Goal: Find specific page/section: Find specific page/section

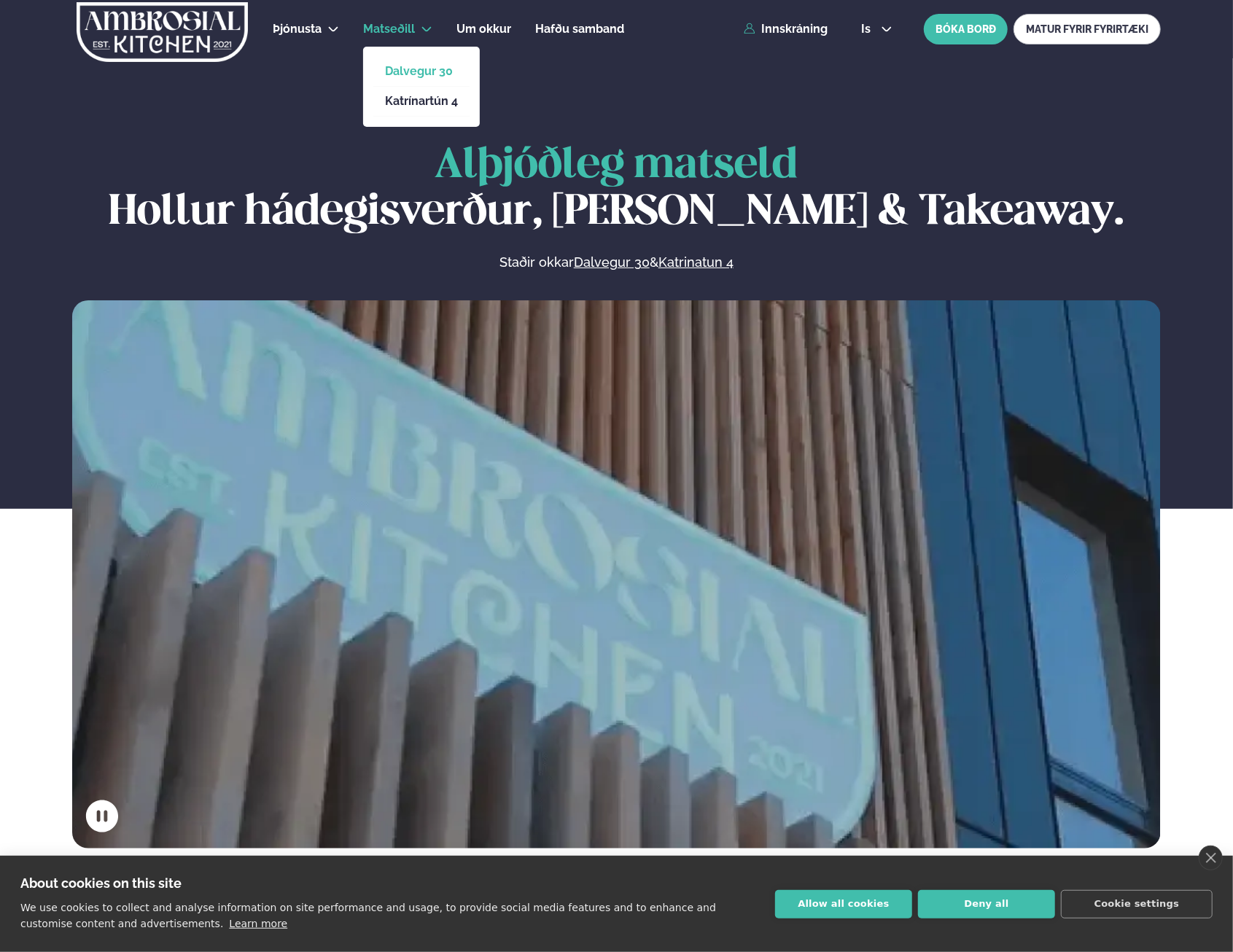
click at [407, 67] on link "Dalvegur 30" at bounding box center [421, 72] width 73 height 12
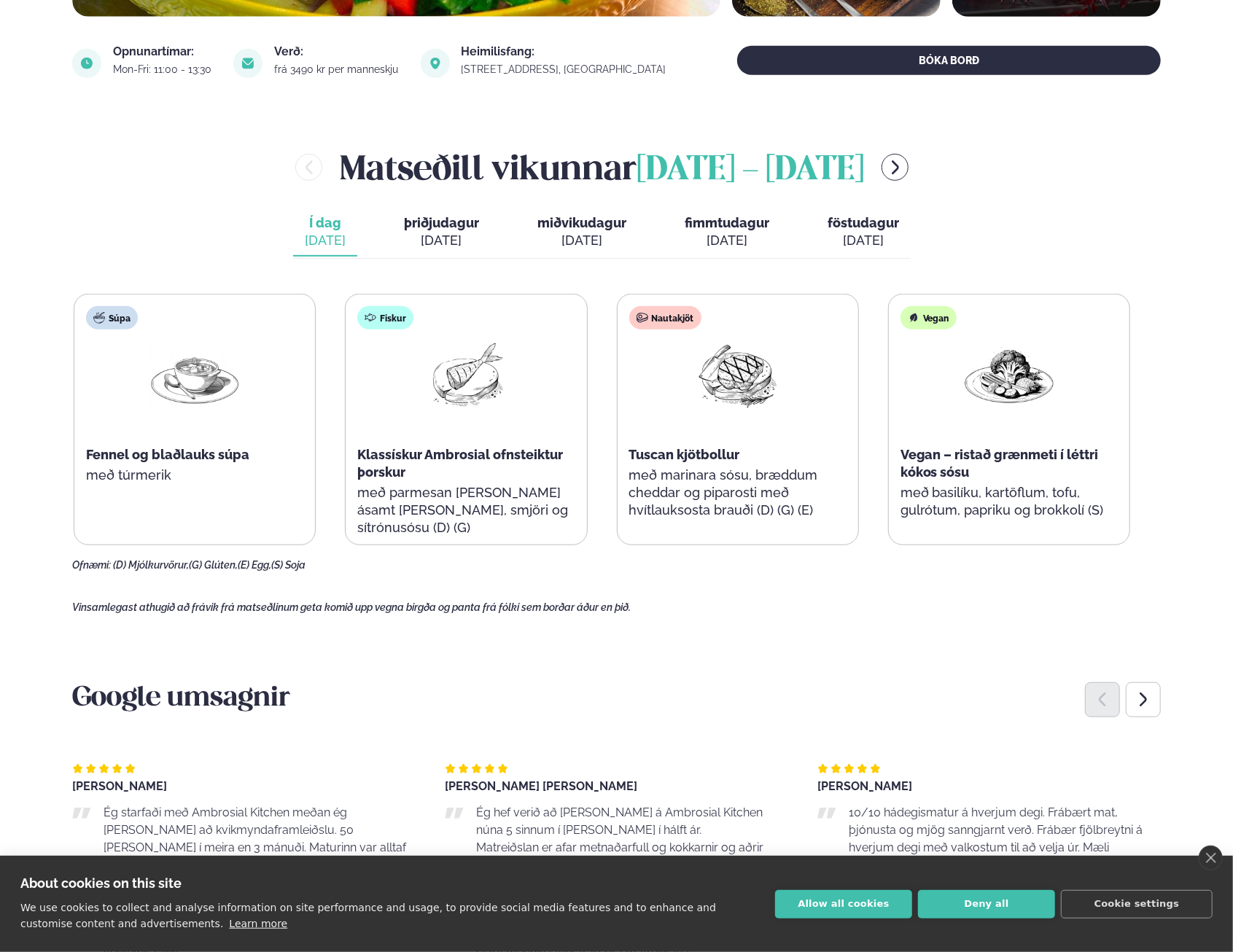
scroll to position [437, 0]
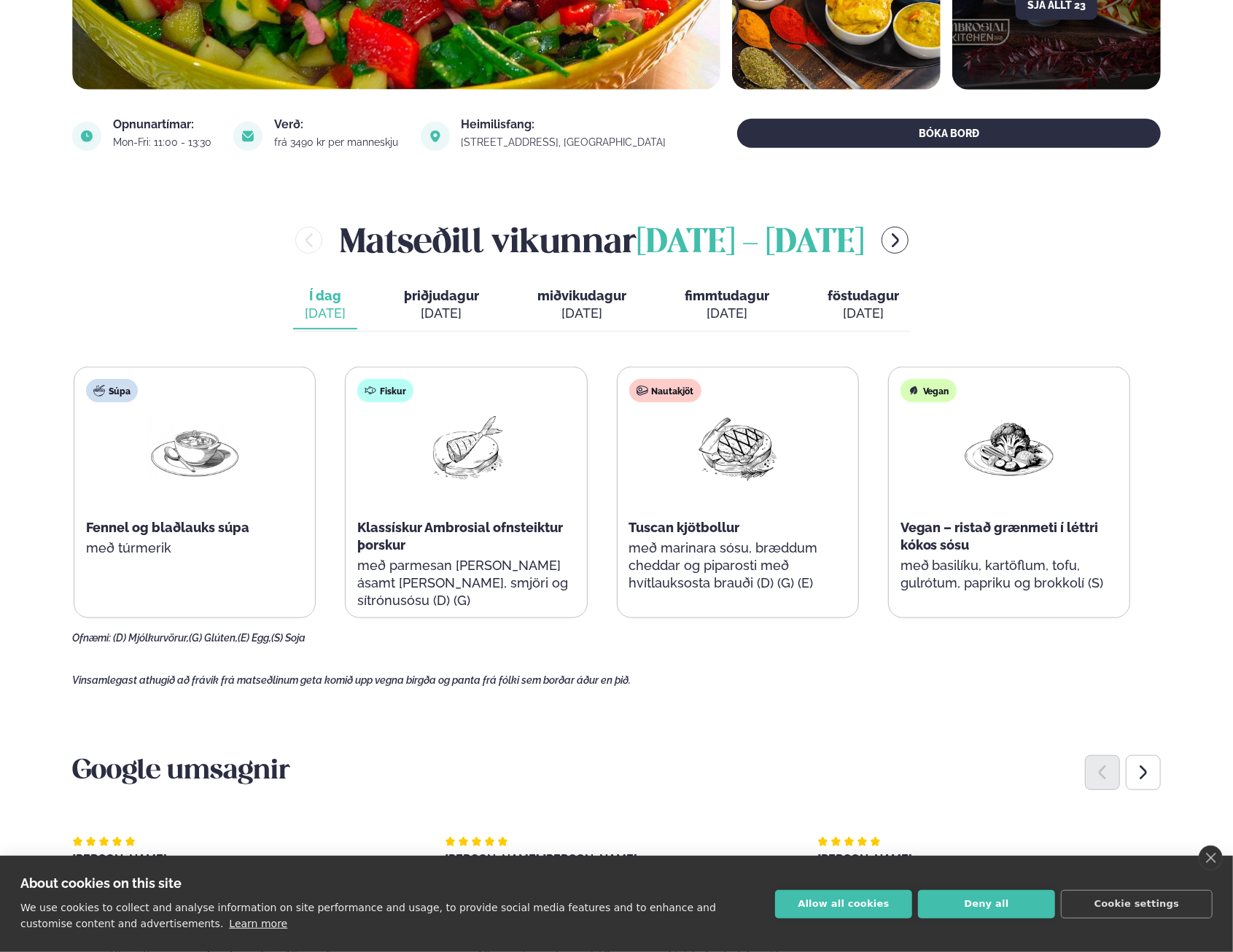
click at [450, 293] on span "þriðjudagur" at bounding box center [441, 296] width 75 height 15
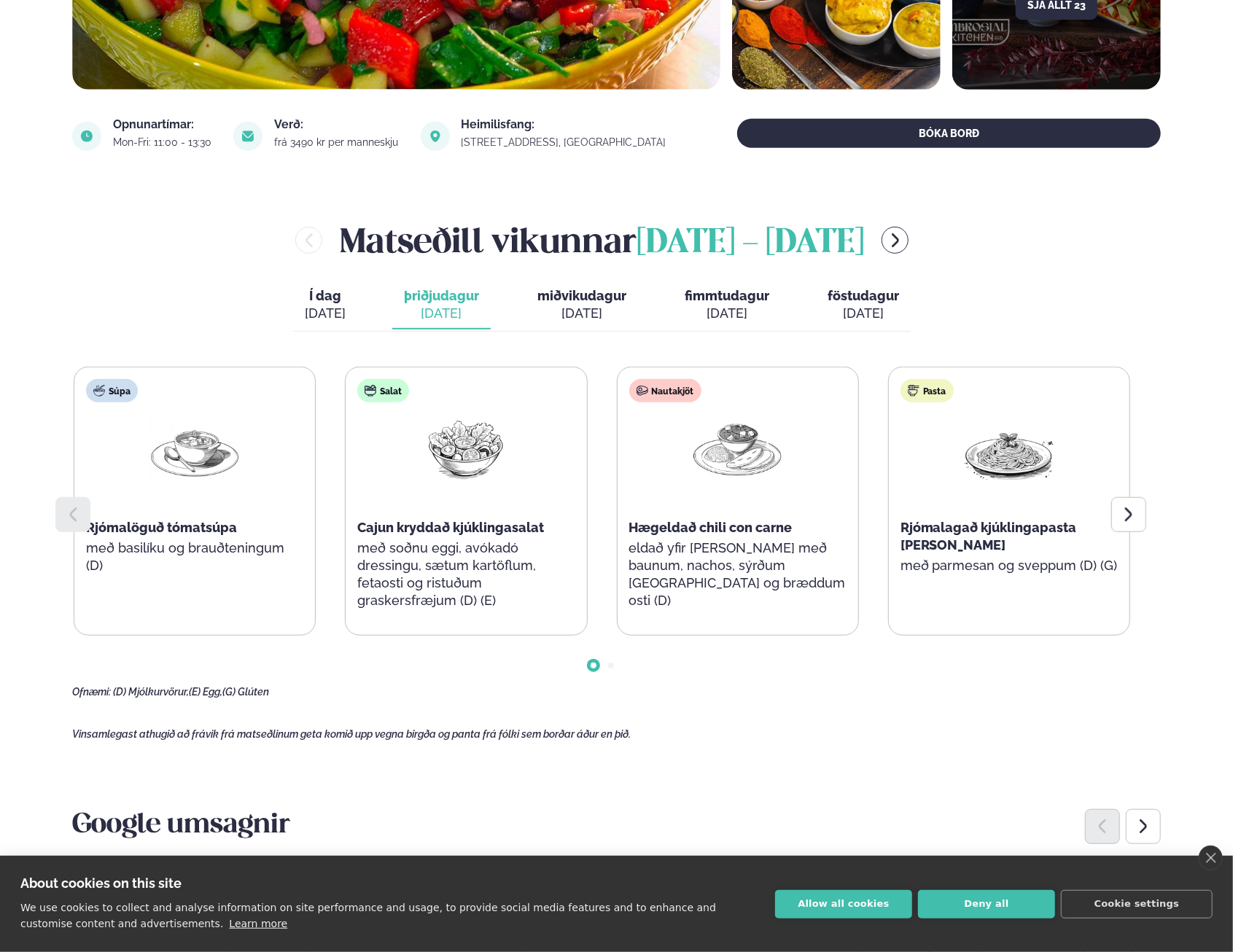
click at [588, 315] on div "[DATE]" at bounding box center [582, 313] width 89 height 18
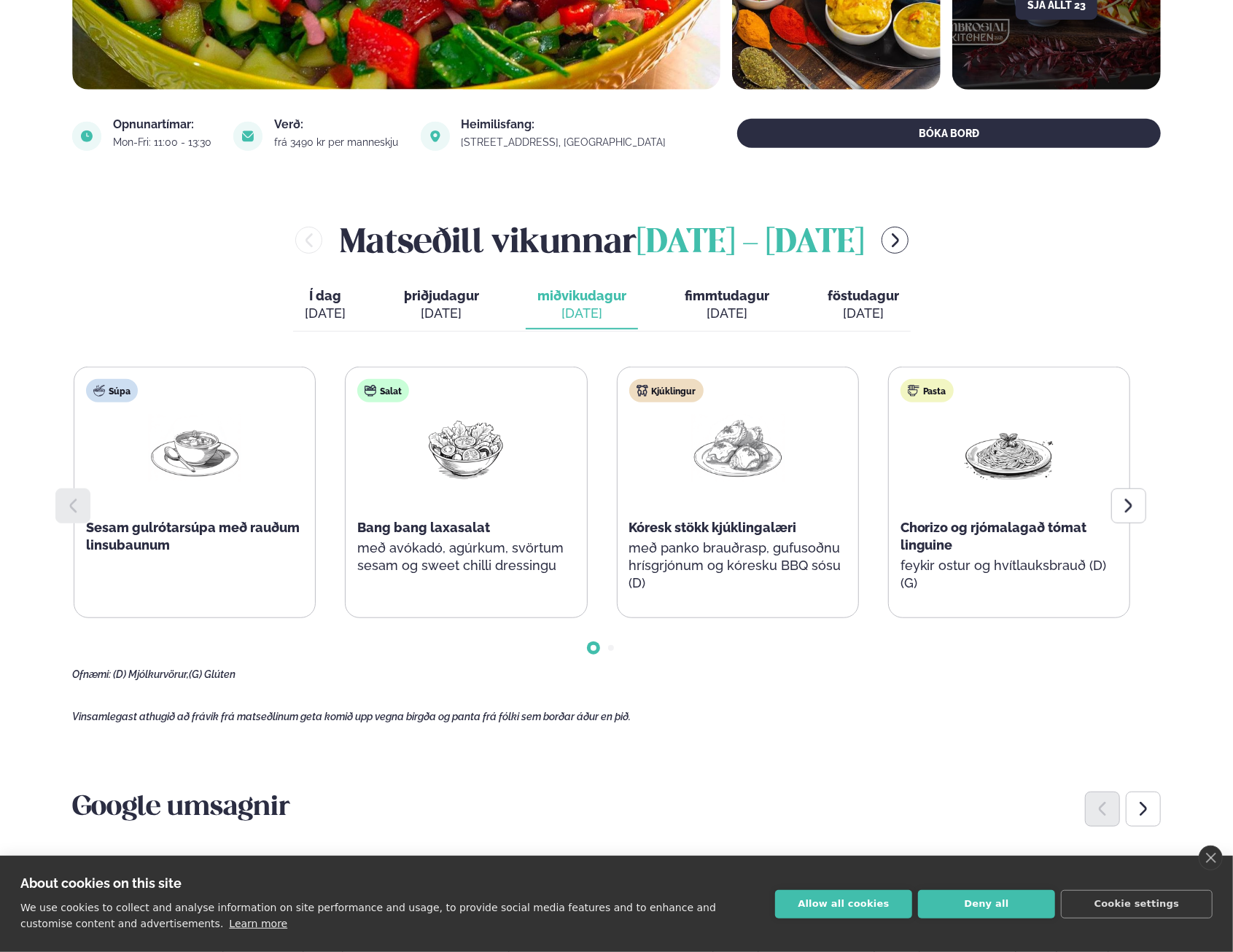
click at [325, 302] on span "Í dag" at bounding box center [325, 296] width 41 height 18
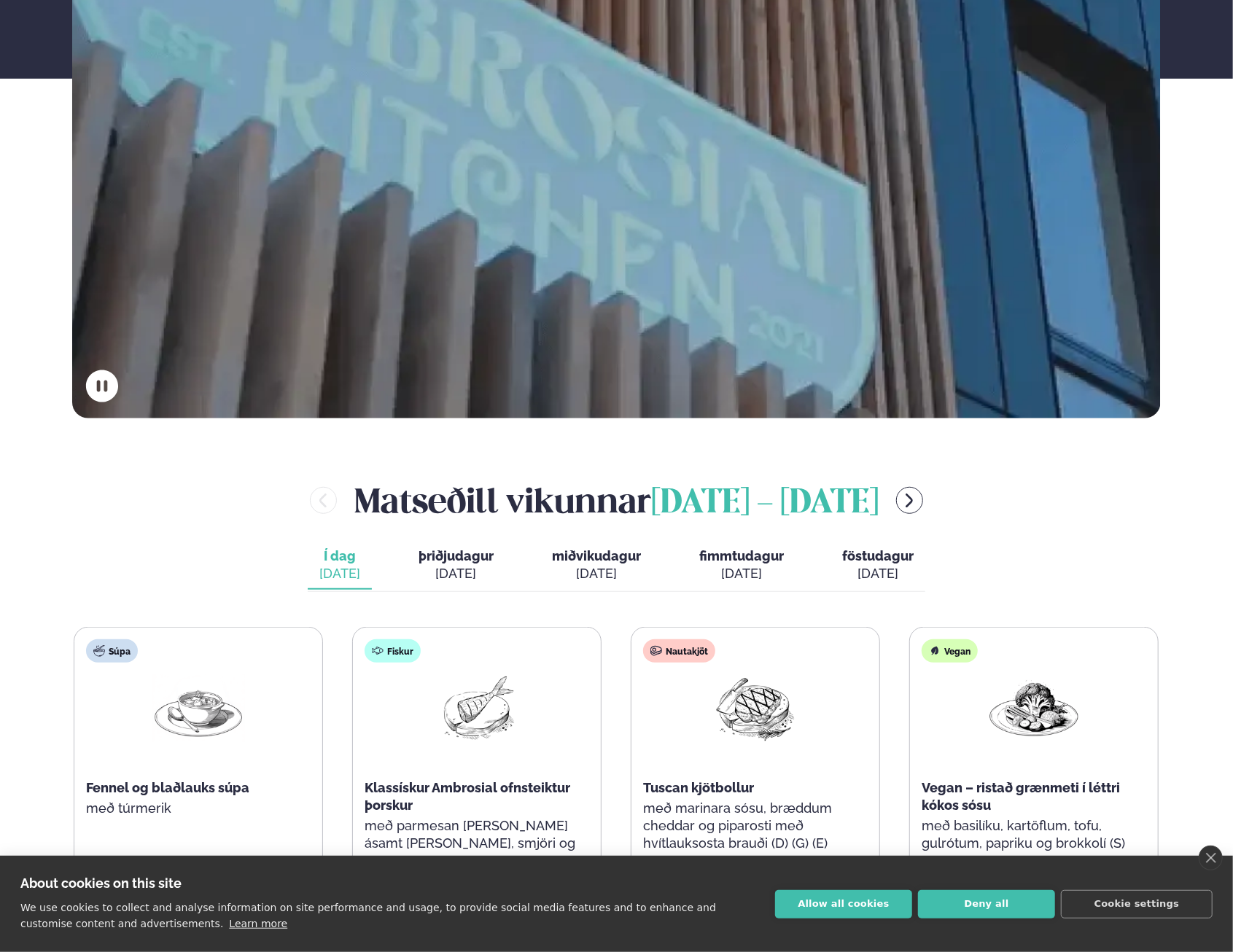
scroll to position [656, 0]
